Goal: Task Accomplishment & Management: Manage account settings

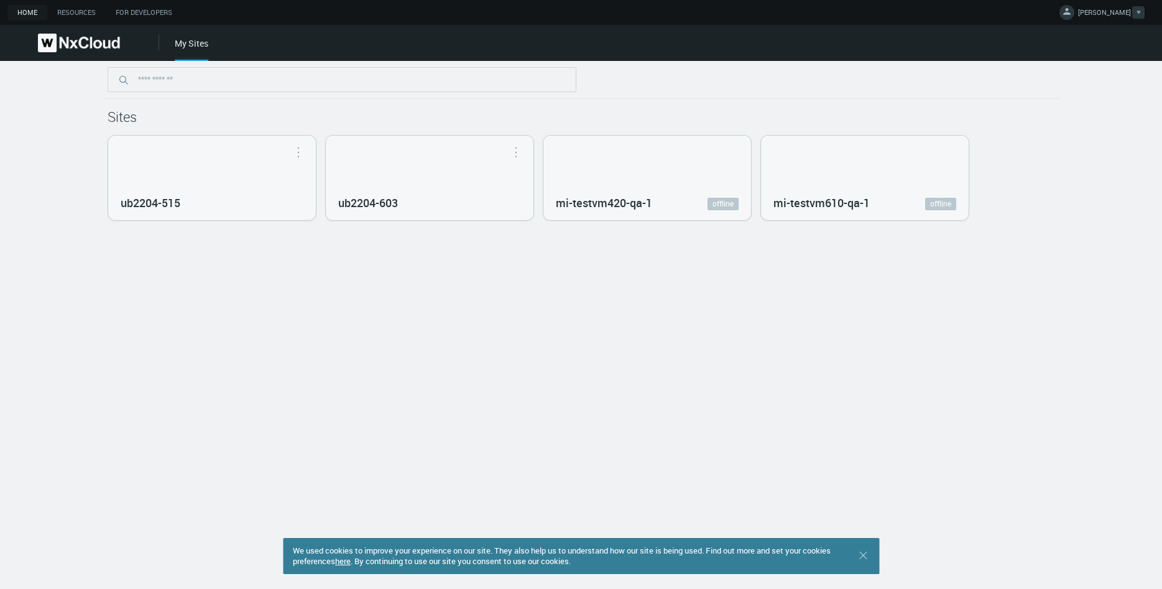
click at [1073, 15] on icon at bounding box center [1067, 11] width 12 height 12
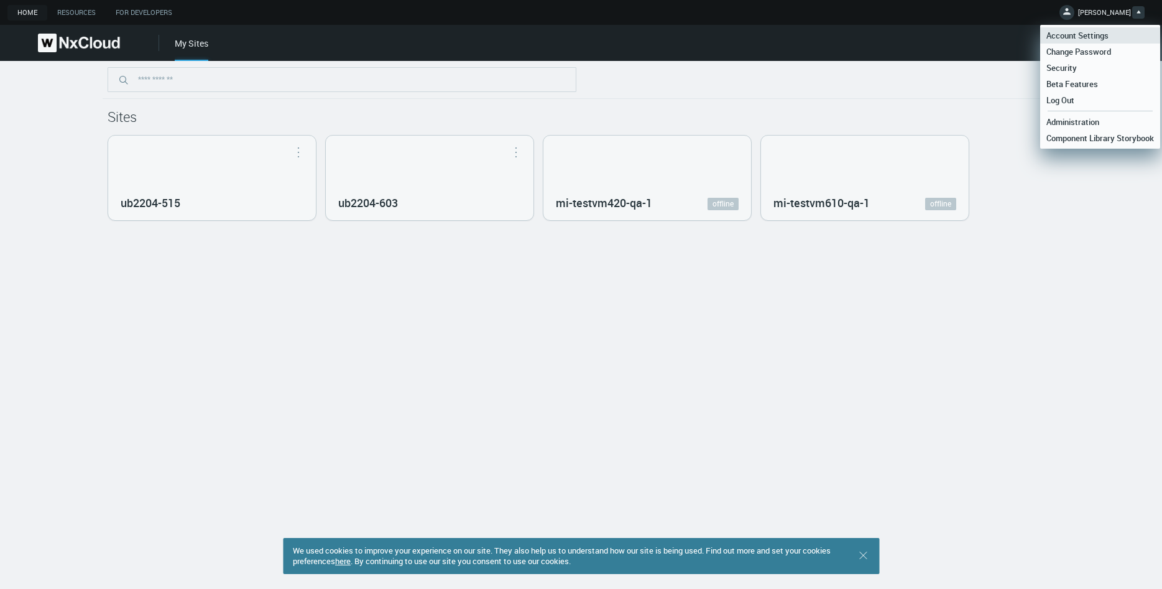
click at [1089, 35] on span "Account Settings" at bounding box center [1077, 35] width 75 height 11
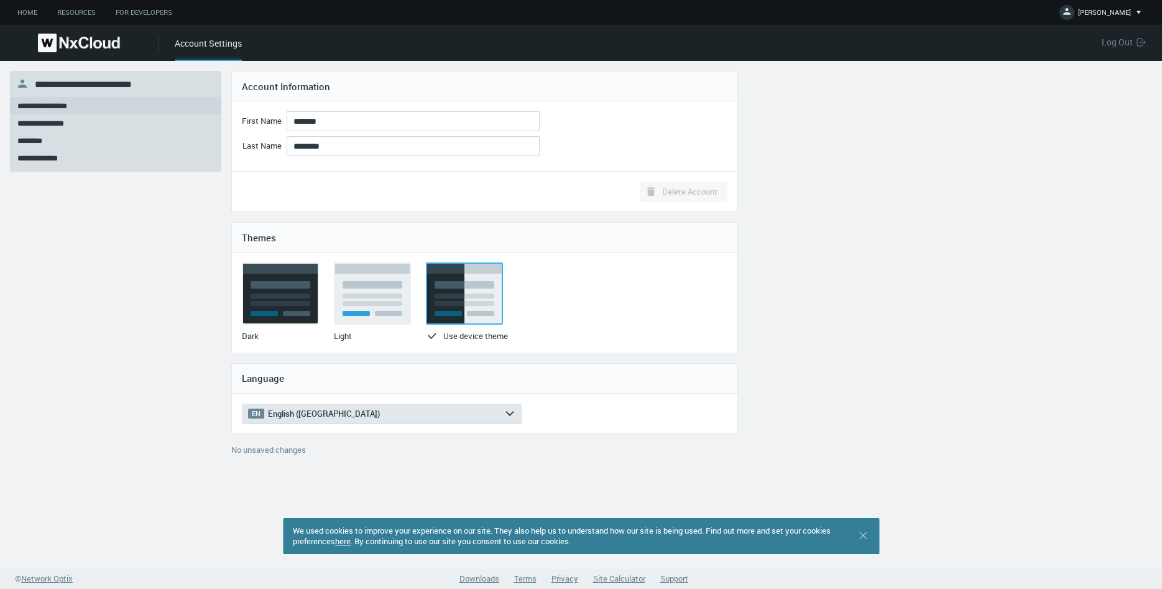
click at [77, 40] on img at bounding box center [79, 43] width 82 height 19
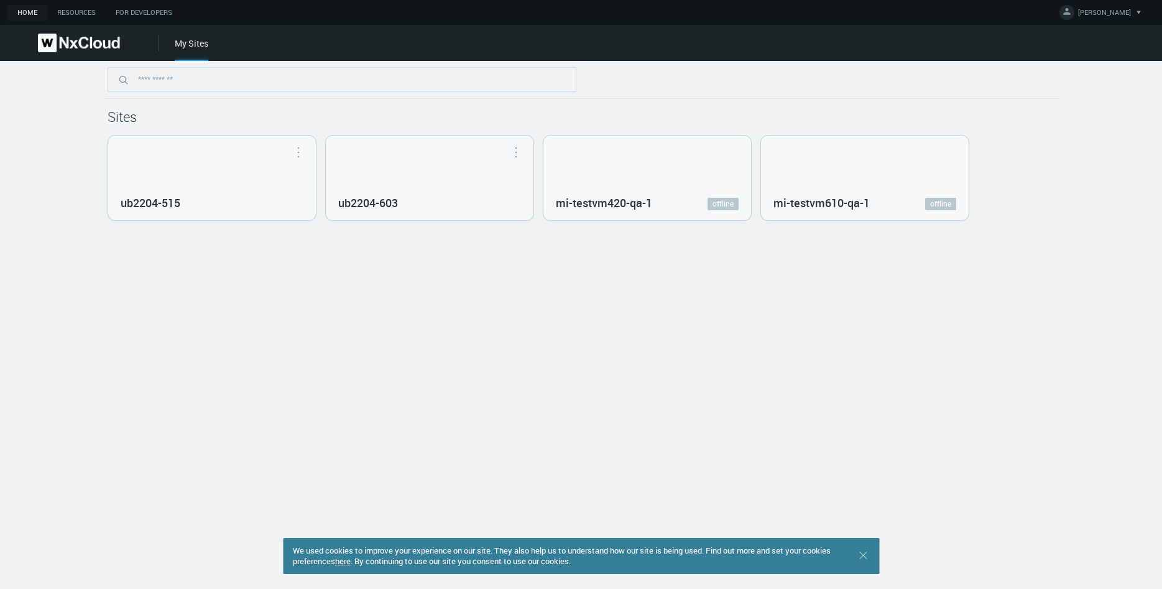
click at [351, 563] on link "here" at bounding box center [343, 560] width 16 height 11
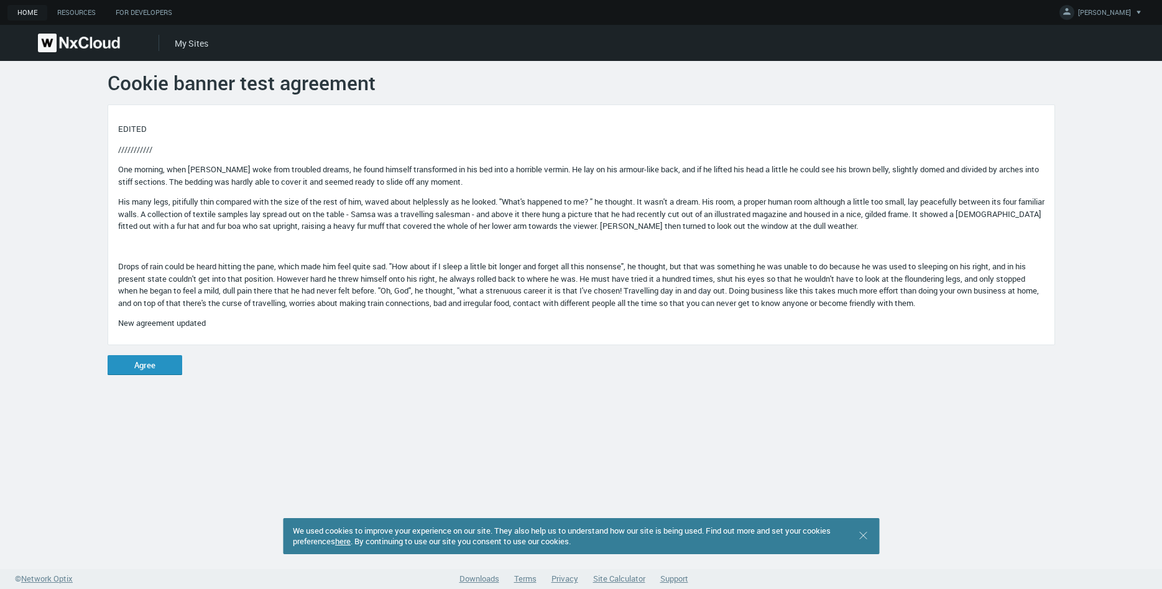
click at [147, 363] on button "Agree" at bounding box center [145, 365] width 75 height 20
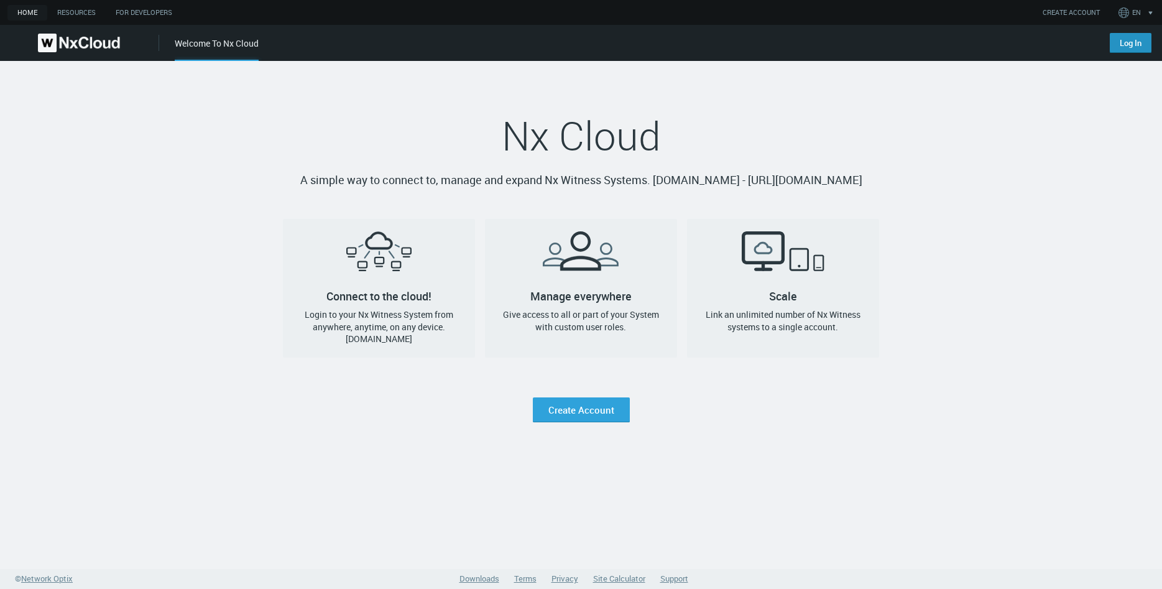
click at [1122, 40] on link "Log In" at bounding box center [1131, 43] width 42 height 20
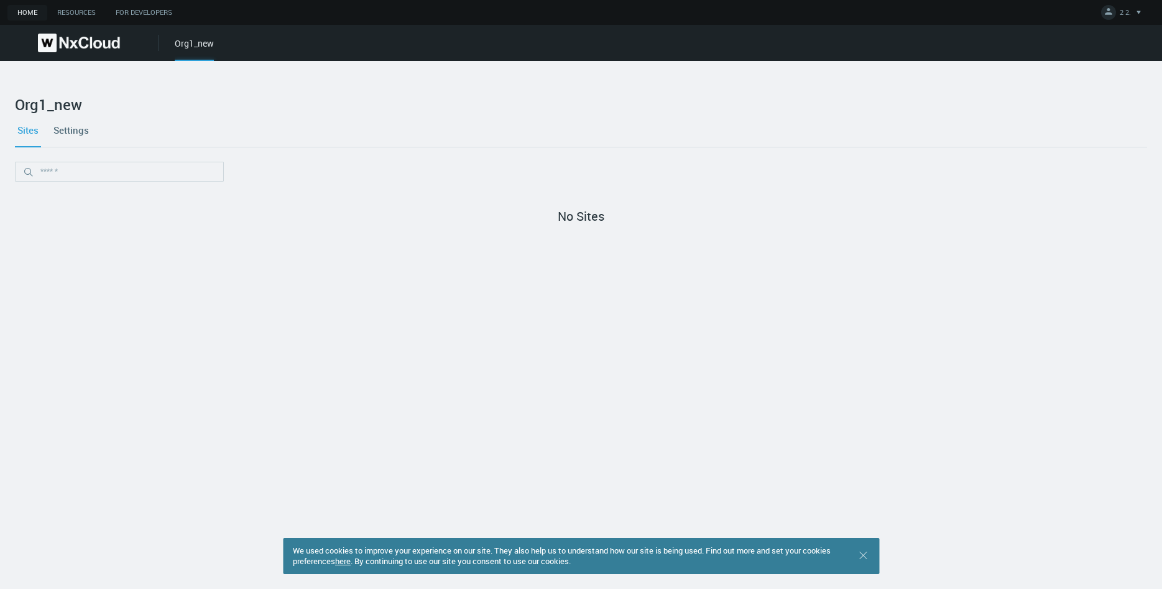
click at [351, 561] on link "here" at bounding box center [343, 560] width 16 height 11
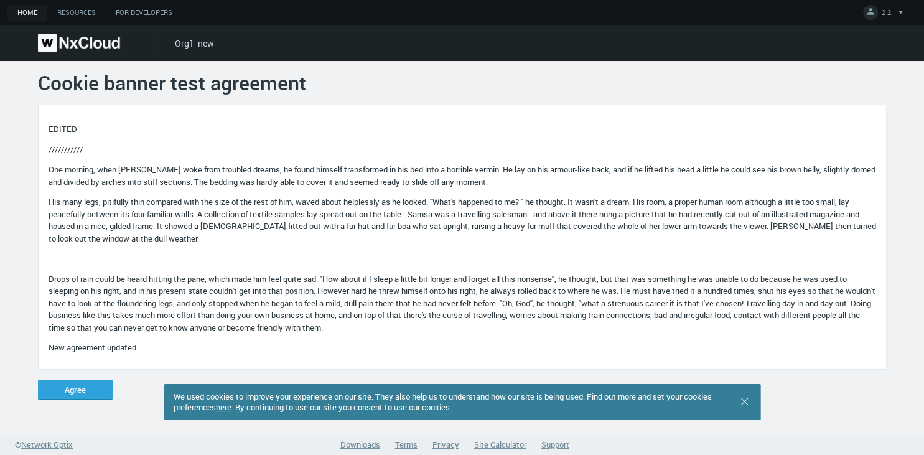
click at [251, 208] on p "His many legs, pitifully thin compared with the size of the rest of him, waved …" at bounding box center [462, 220] width 827 height 49
click at [60, 399] on button "Agree" at bounding box center [75, 389] width 75 height 20
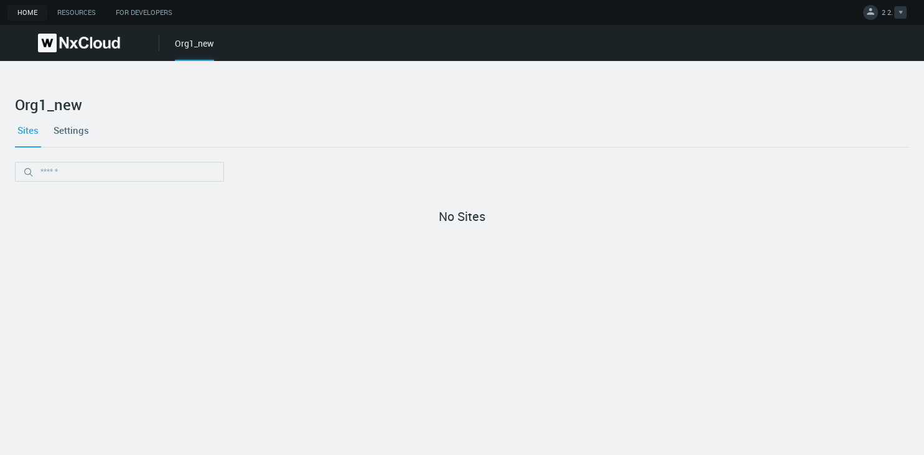
click at [879, 11] on link "2 2." at bounding box center [885, 14] width 44 height 15
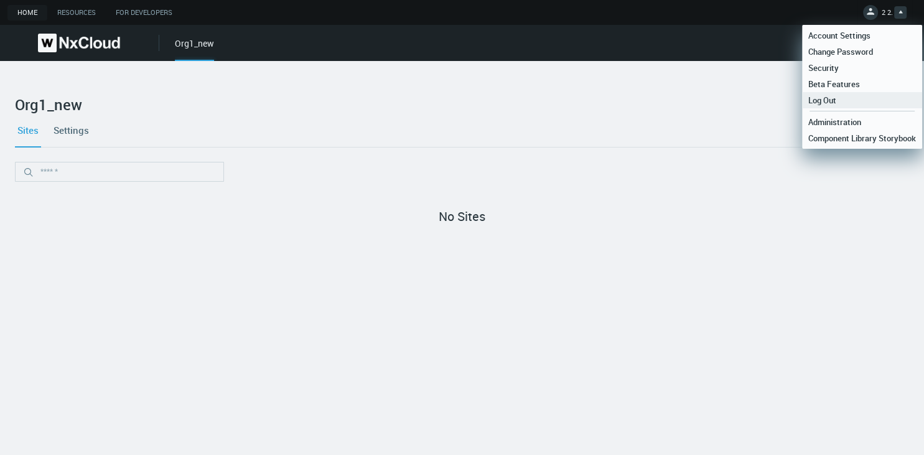
click at [835, 106] on span "Log Out" at bounding box center [822, 100] width 40 height 11
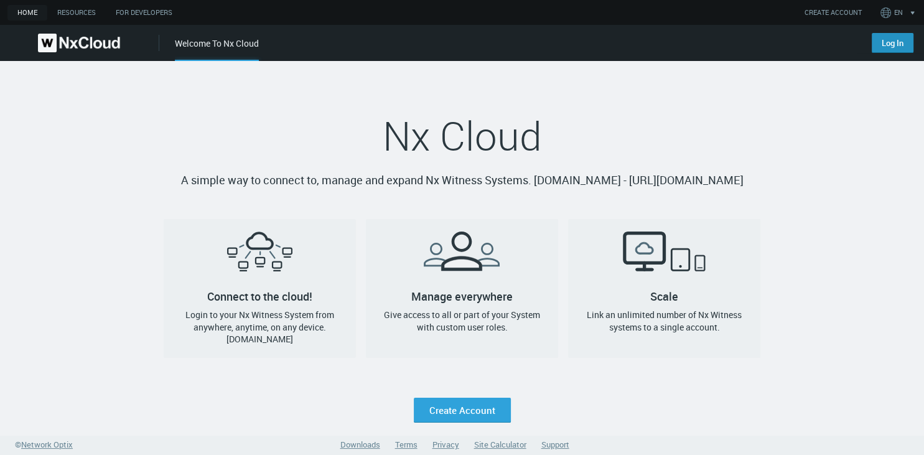
click at [882, 45] on link "Log In" at bounding box center [892, 43] width 42 height 20
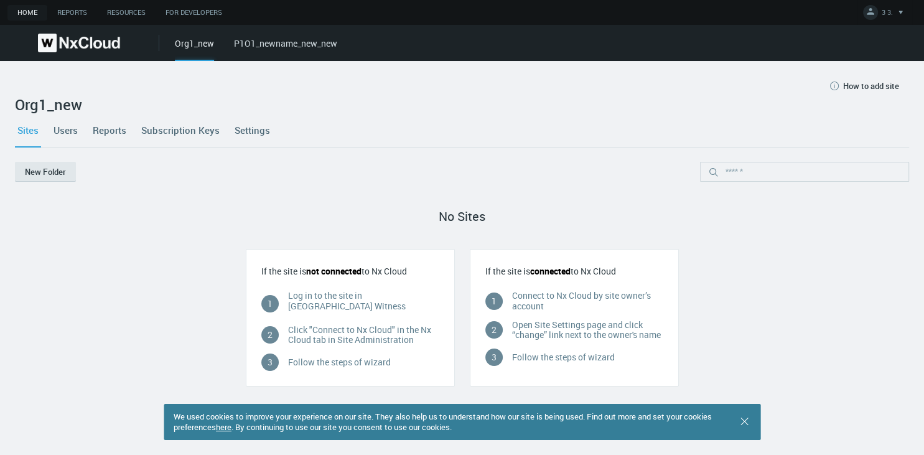
click at [80, 41] on img at bounding box center [79, 43] width 82 height 19
click at [886, 5] on button "3 3." at bounding box center [884, 12] width 55 height 25
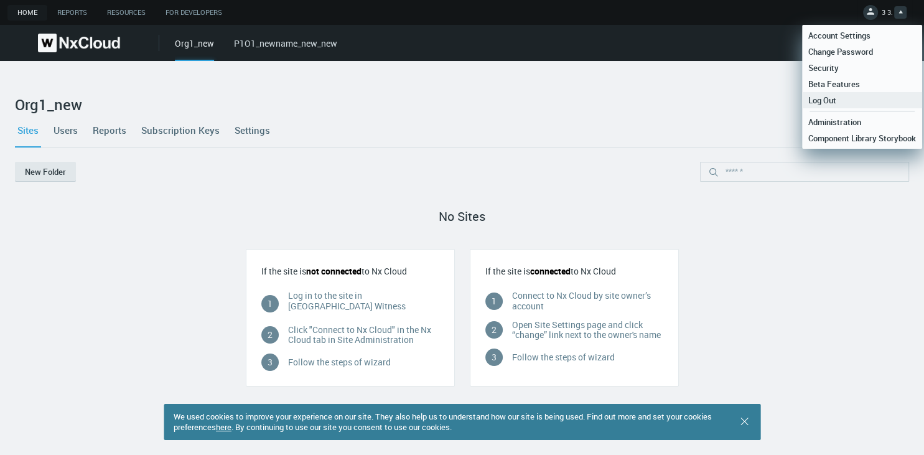
click at [832, 101] on span "Log Out" at bounding box center [822, 100] width 40 height 11
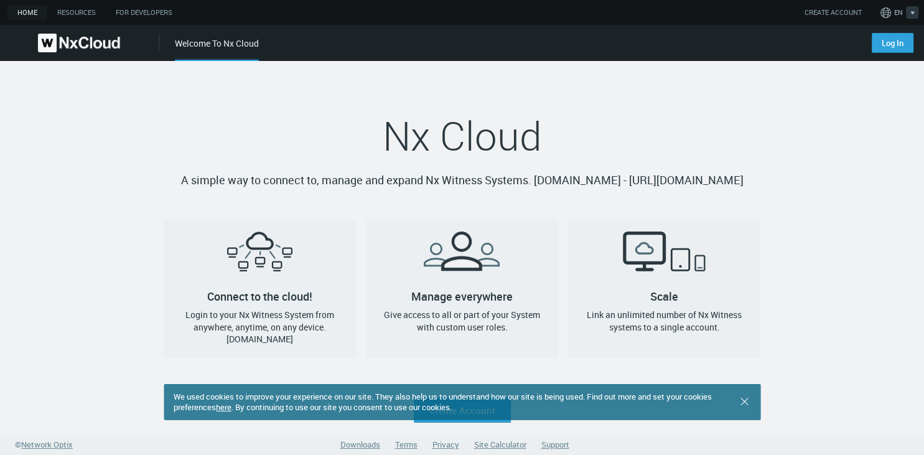
click at [902, 18] on button "EN" at bounding box center [899, 12] width 43 height 20
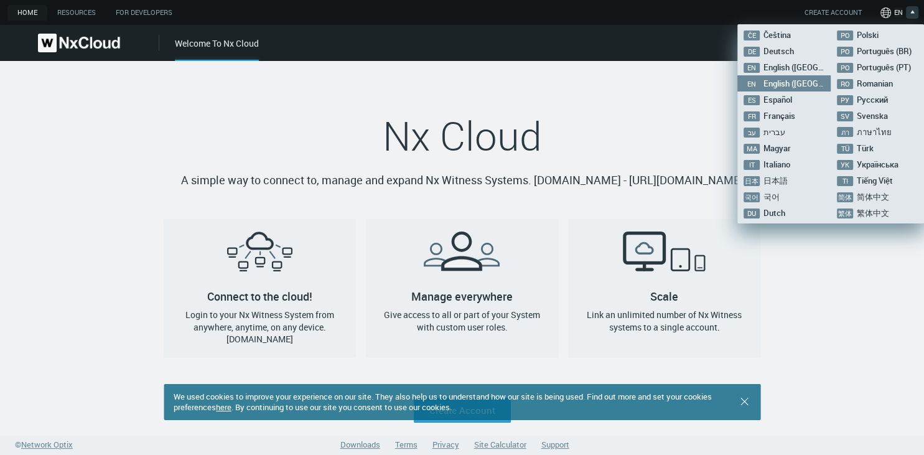
click at [904, 15] on button "EN" at bounding box center [899, 12] width 43 height 20
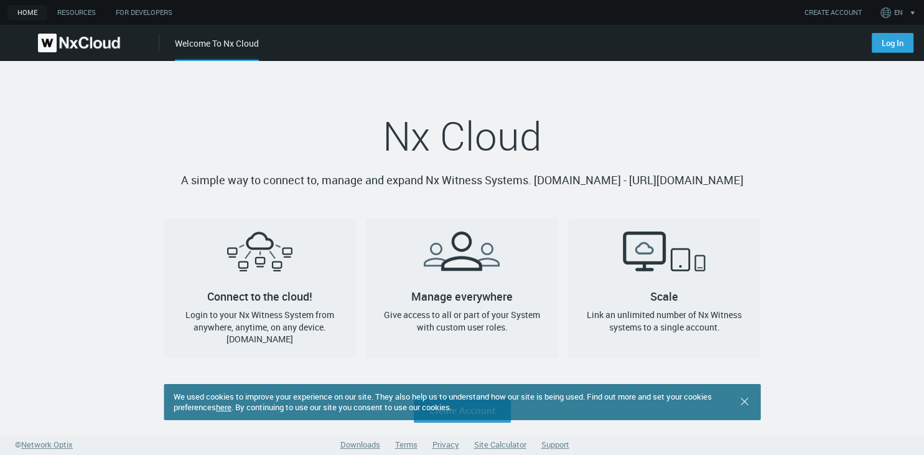
click at [231, 409] on link "here" at bounding box center [224, 406] width 16 height 11
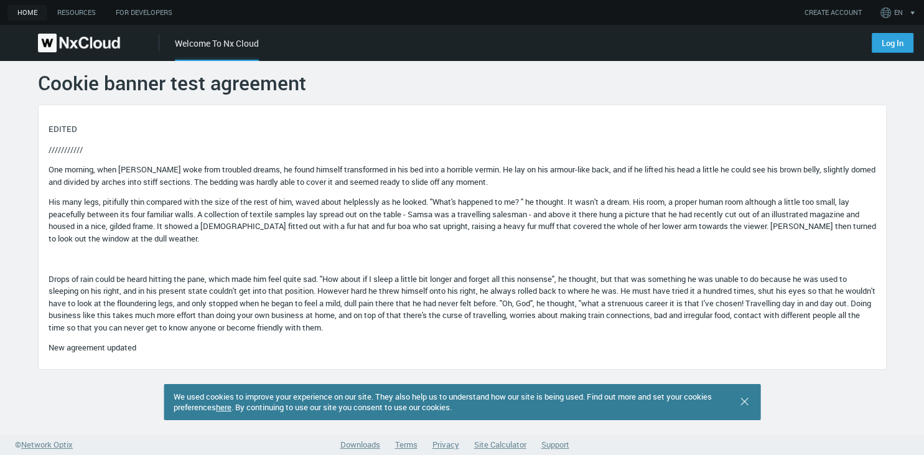
click at [90, 46] on img at bounding box center [79, 43] width 82 height 19
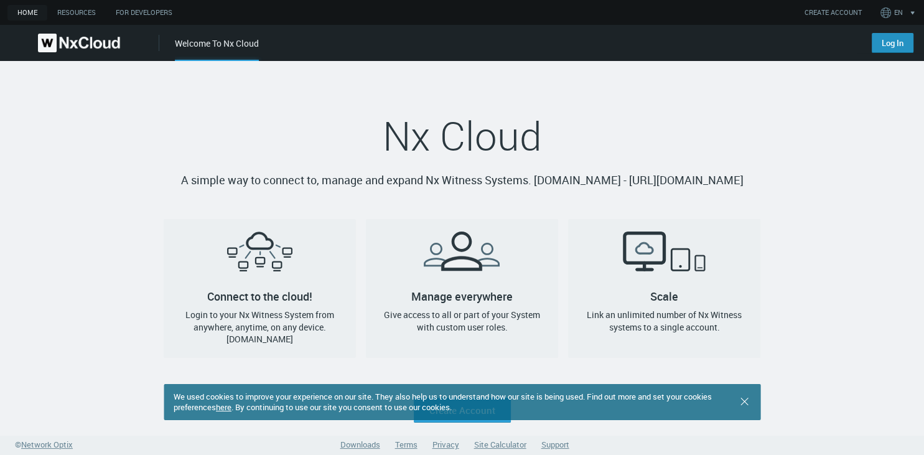
click at [886, 39] on link "Log In" at bounding box center [892, 43] width 42 height 20
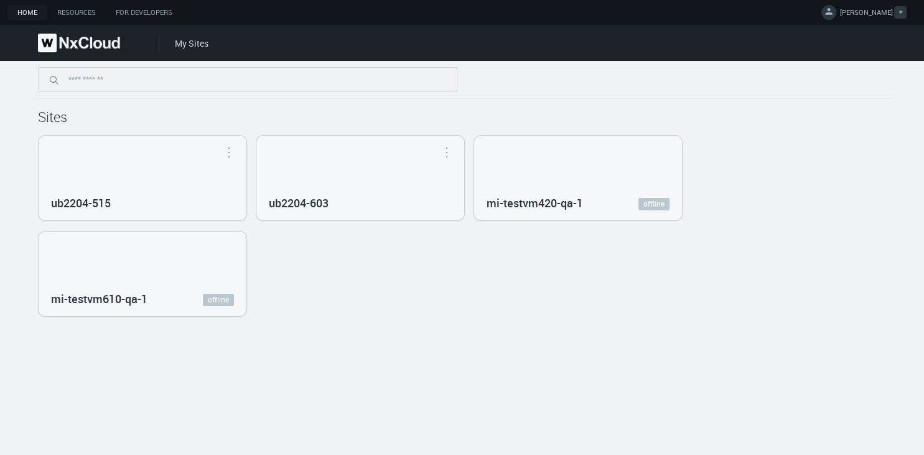
click at [891, 11] on span "[PERSON_NAME]" at bounding box center [866, 14] width 53 height 14
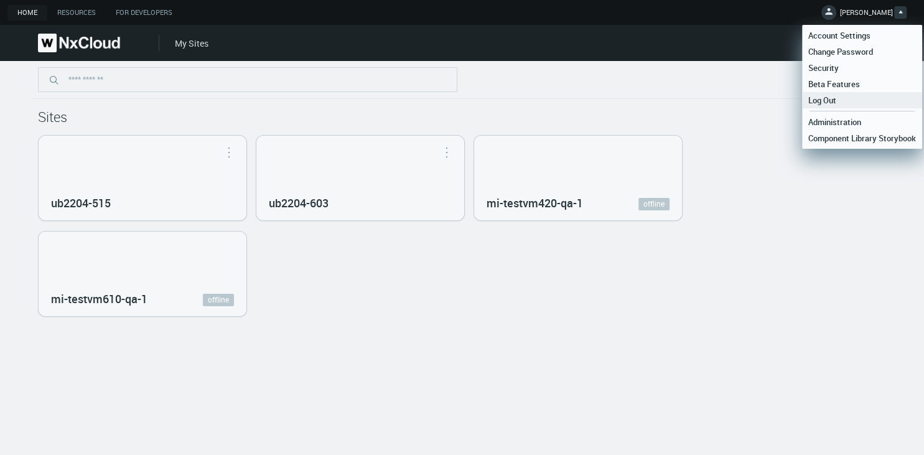
click at [833, 97] on span "Log Out" at bounding box center [822, 100] width 40 height 11
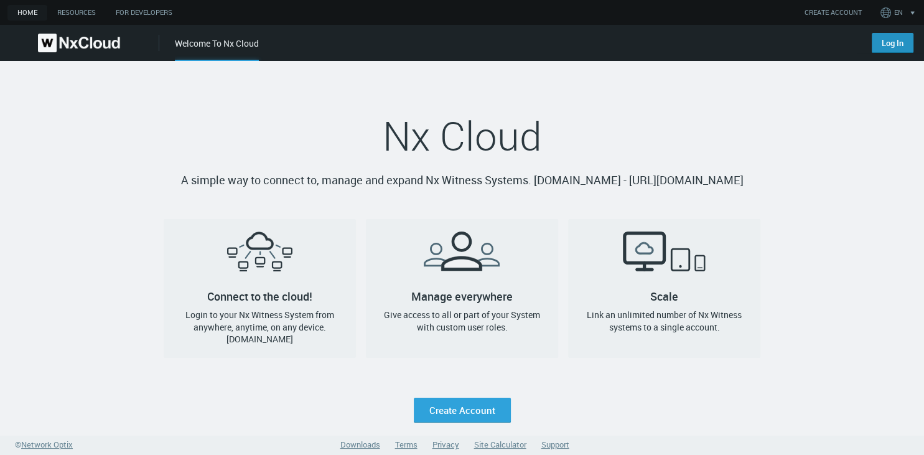
click at [888, 39] on link "Log In" at bounding box center [892, 43] width 42 height 20
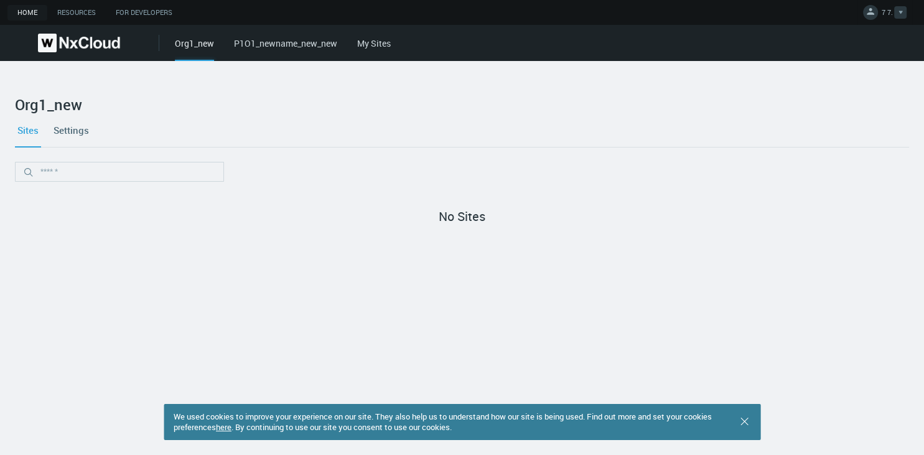
click at [885, 4] on button "7 7." at bounding box center [884, 12] width 55 height 25
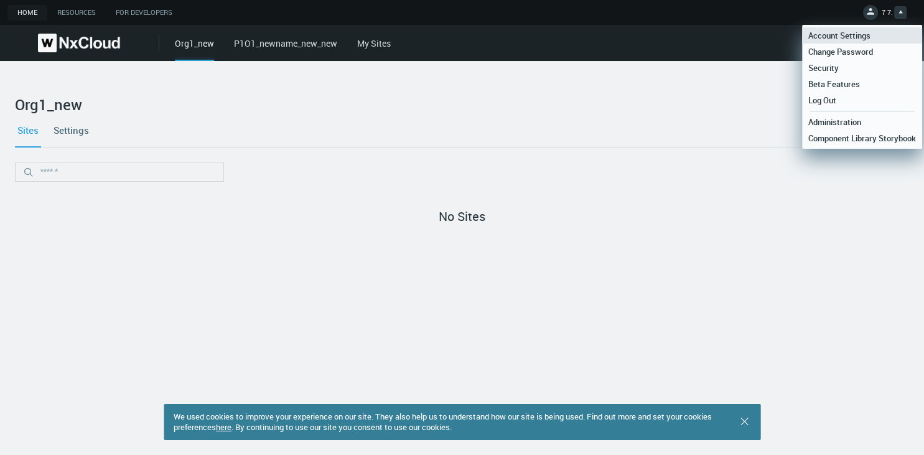
click at [845, 32] on span "Account Settings" at bounding box center [839, 35] width 75 height 11
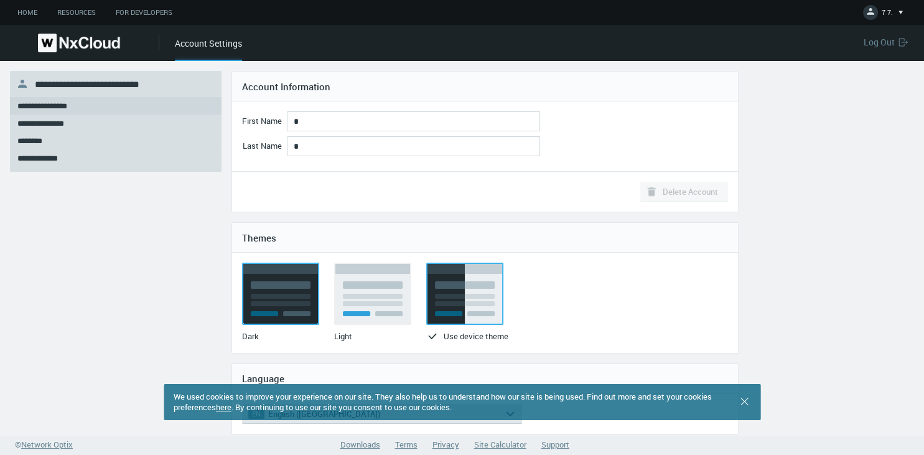
click at [287, 287] on rect at bounding box center [281, 284] width 60 height 7
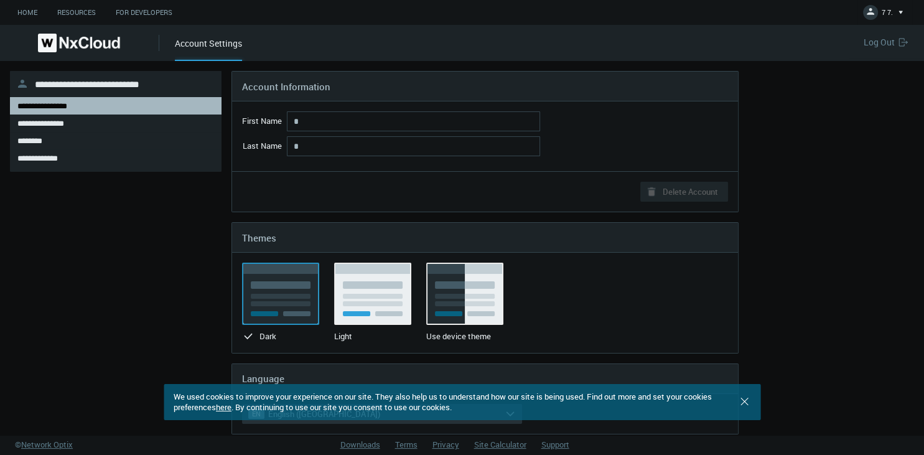
click at [80, 48] on img at bounding box center [79, 43] width 82 height 19
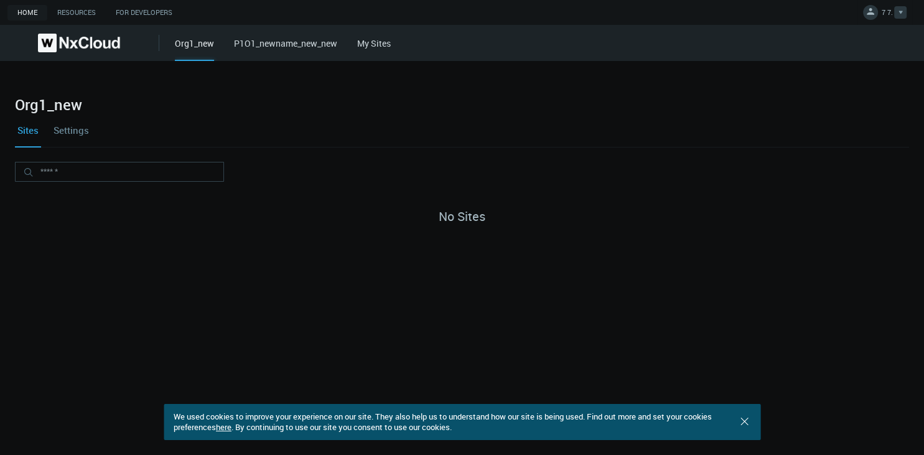
click at [871, 18] on svg-icon at bounding box center [870, 12] width 12 height 15
